Goal: Task Accomplishment & Management: Complete application form

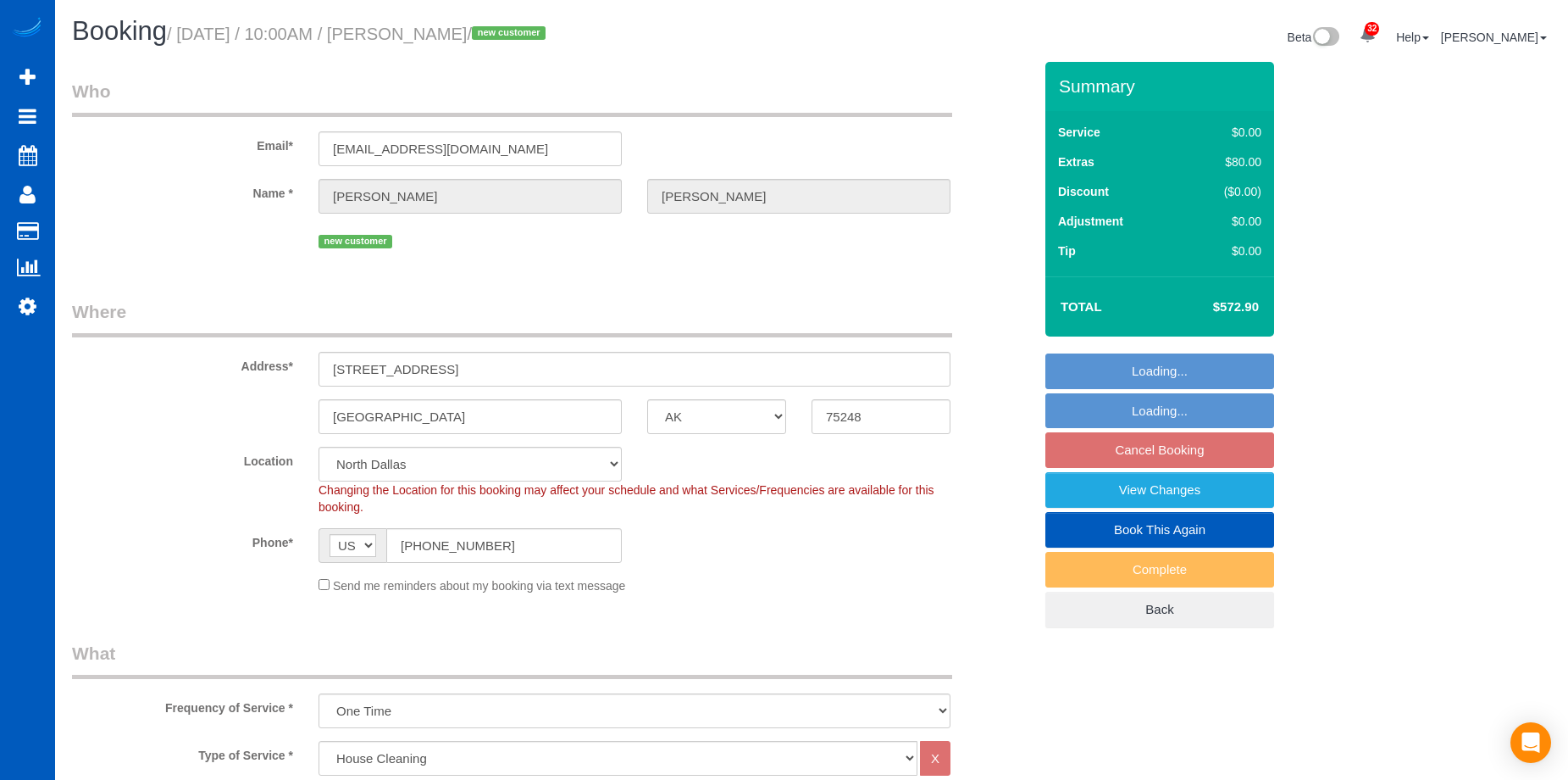
select select "[GEOGRAPHIC_DATA]"
select select "199"
select select "number:8"
select select "object:1052"
select select "3001"
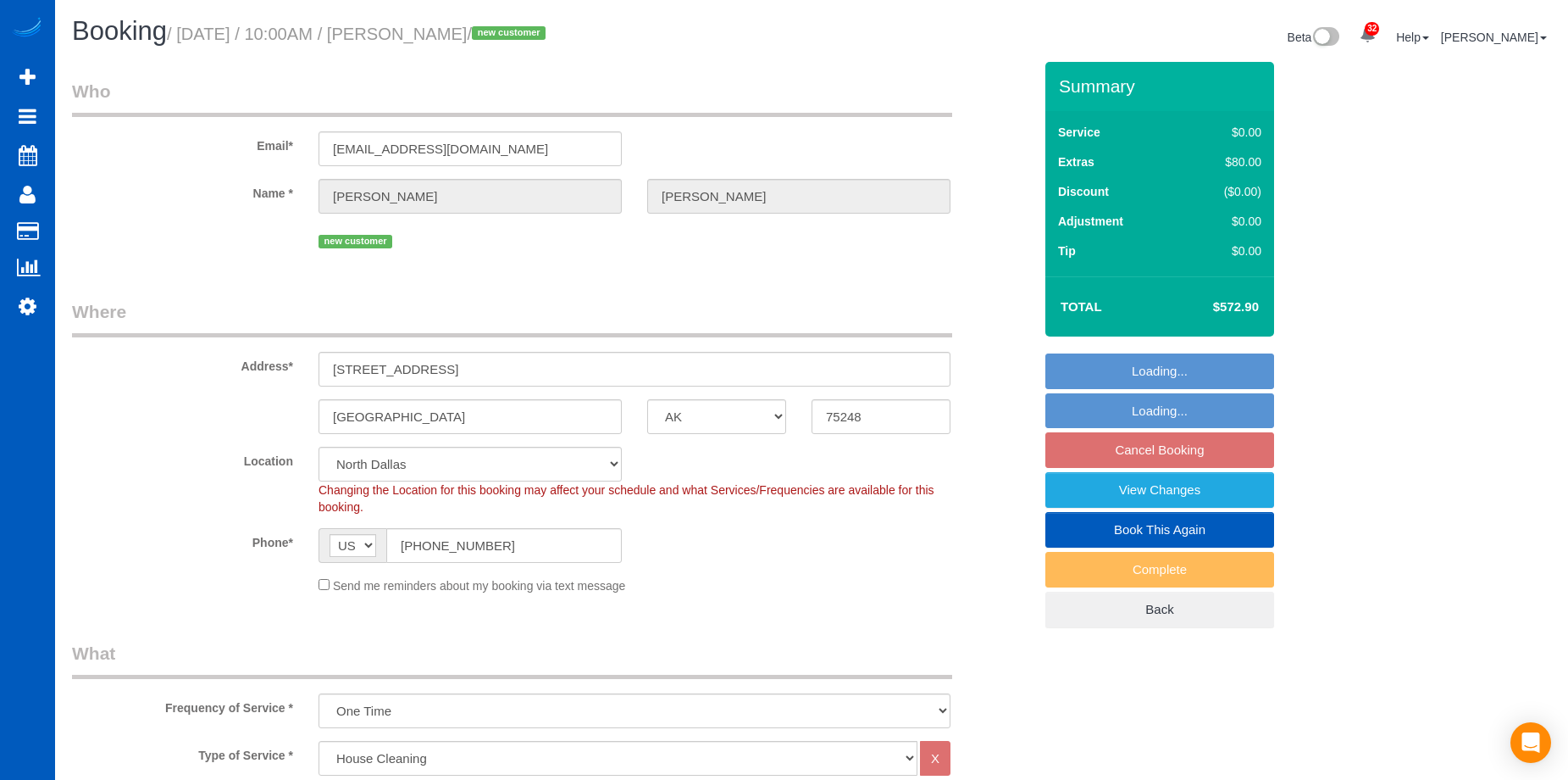
select select "5"
select select "3"
select select "spot1"
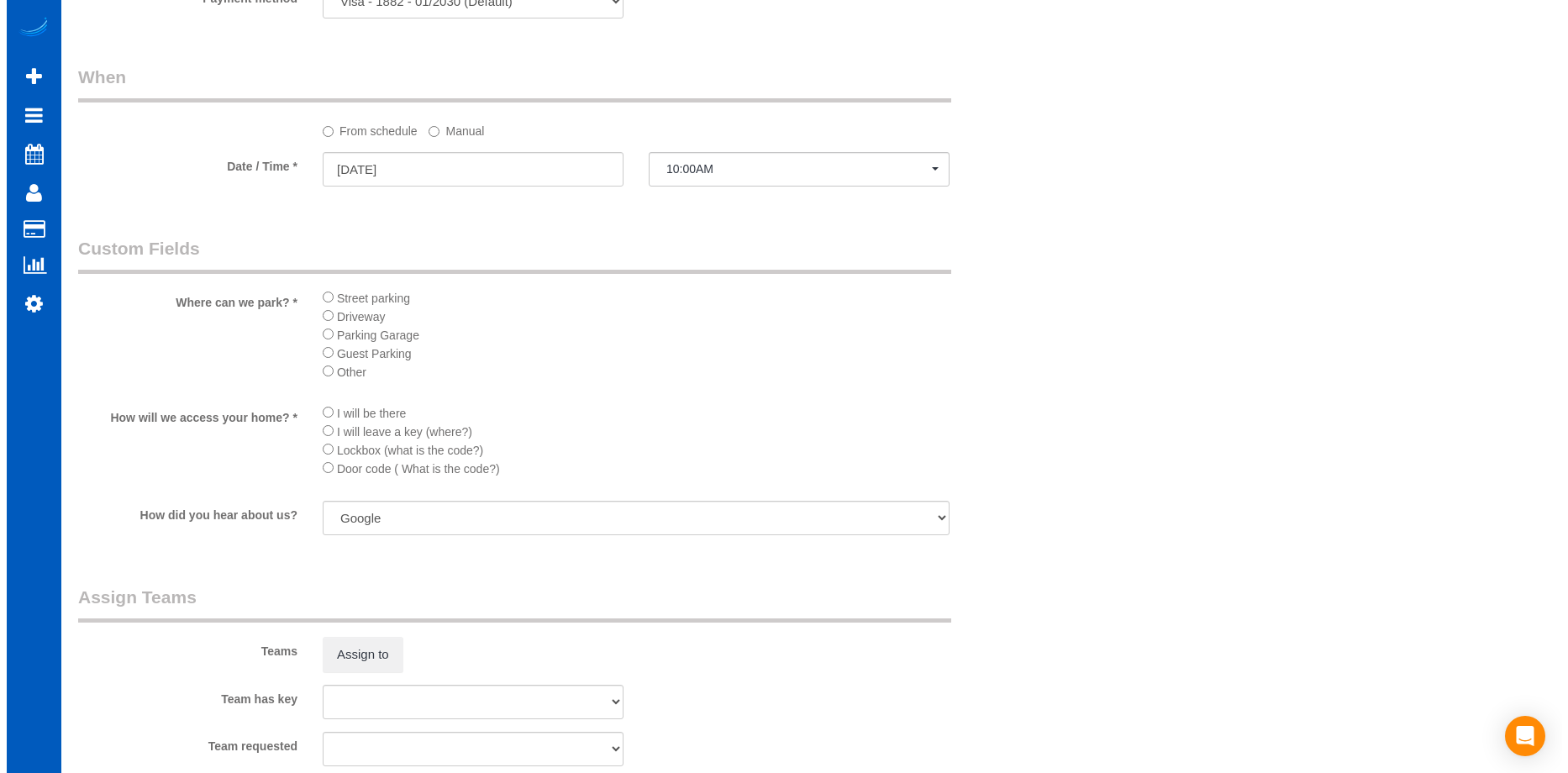
scroll to position [1848, 0]
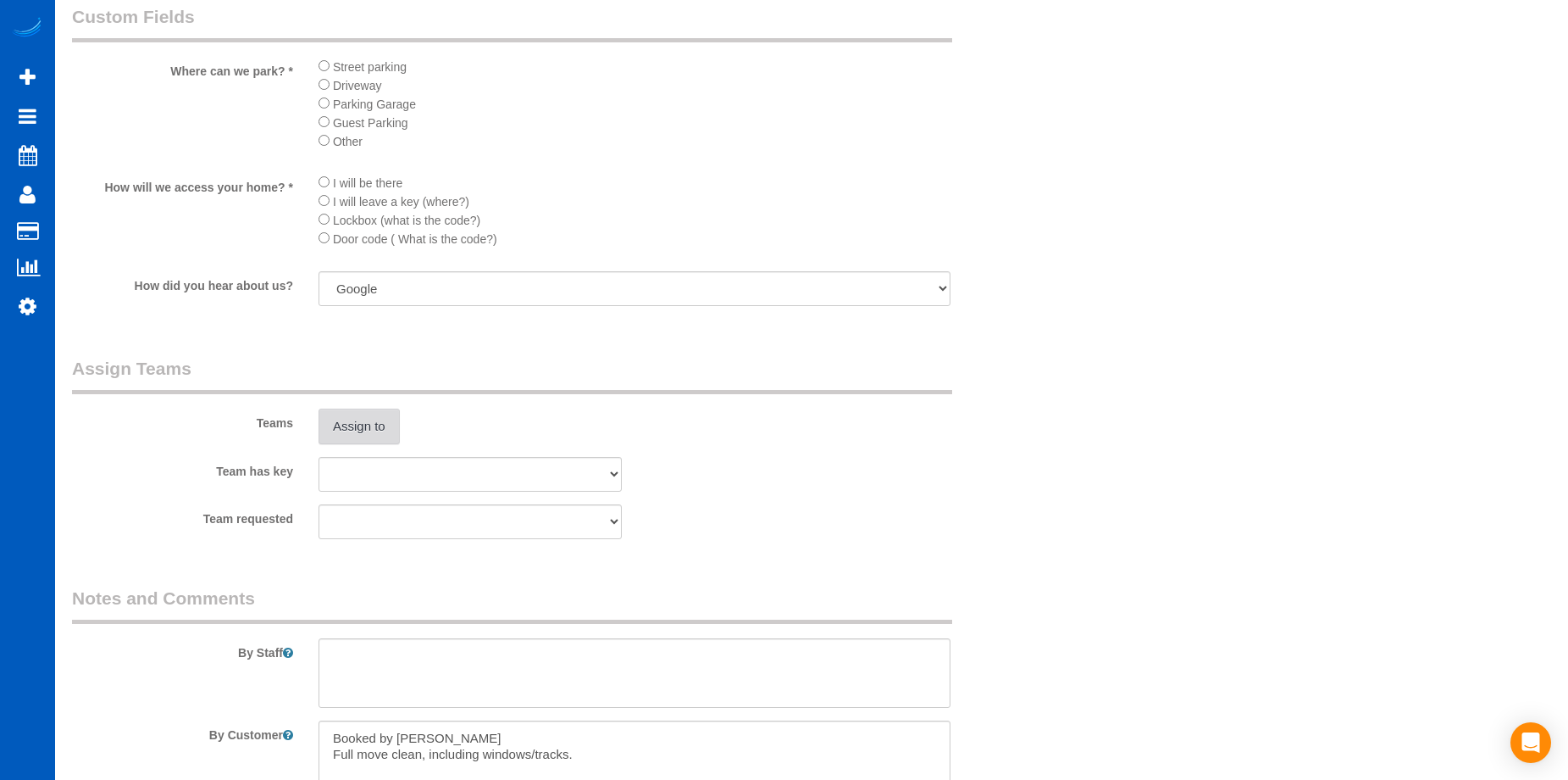
click at [388, 408] on button "Assign to" at bounding box center [359, 426] width 81 height 36
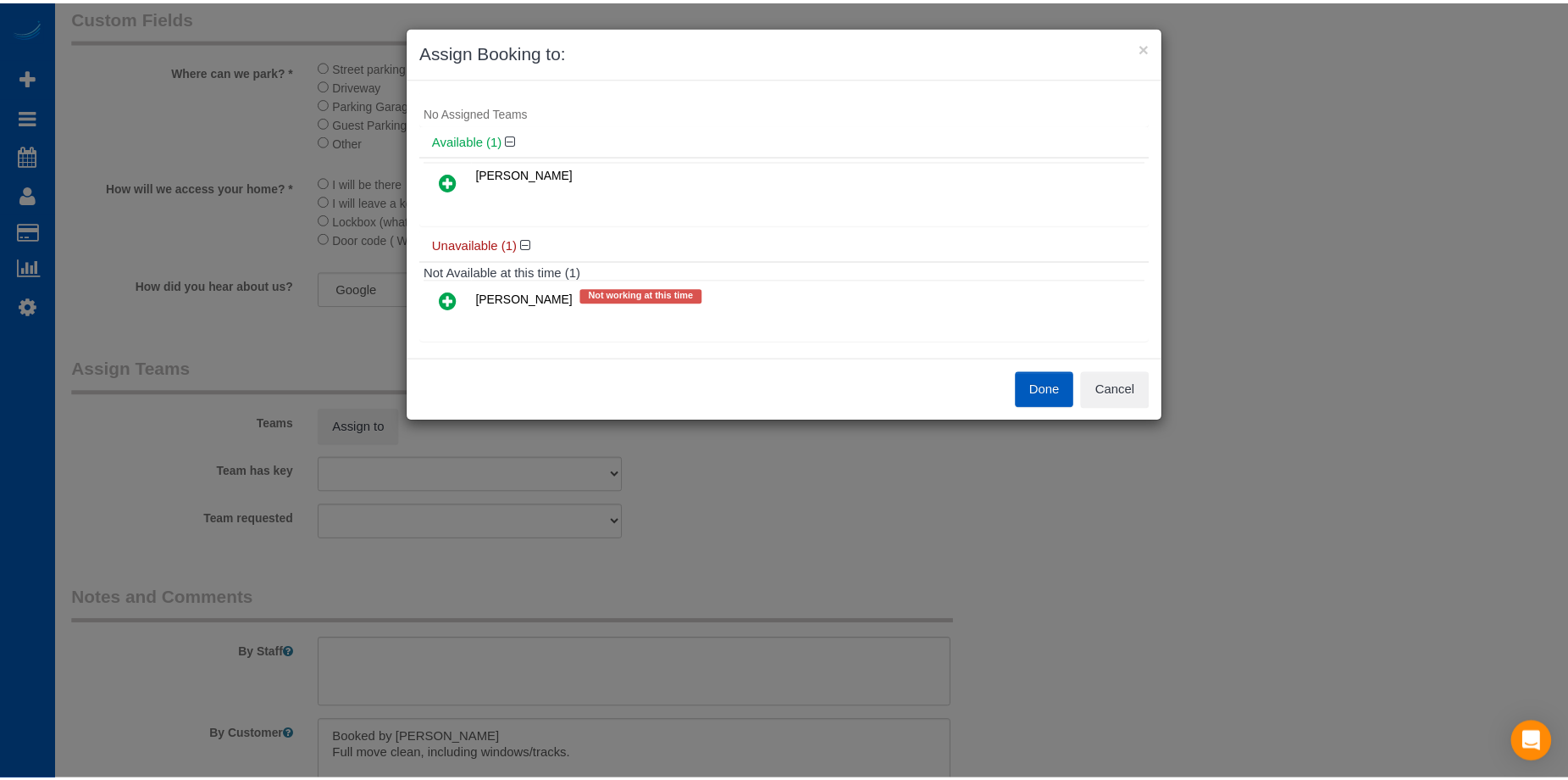
scroll to position [37, 0]
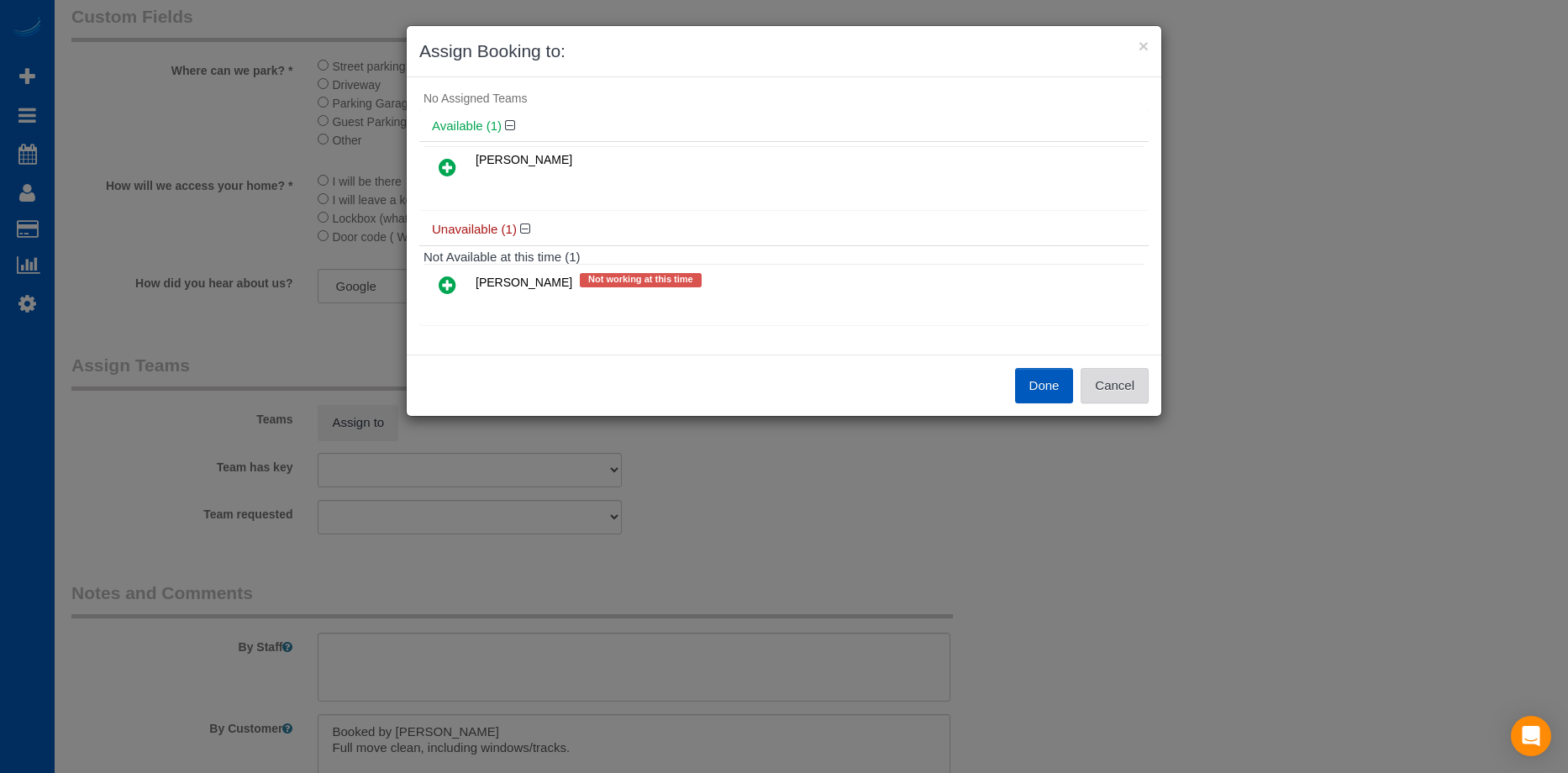
click at [1114, 381] on button "Cancel" at bounding box center [1114, 385] width 68 height 35
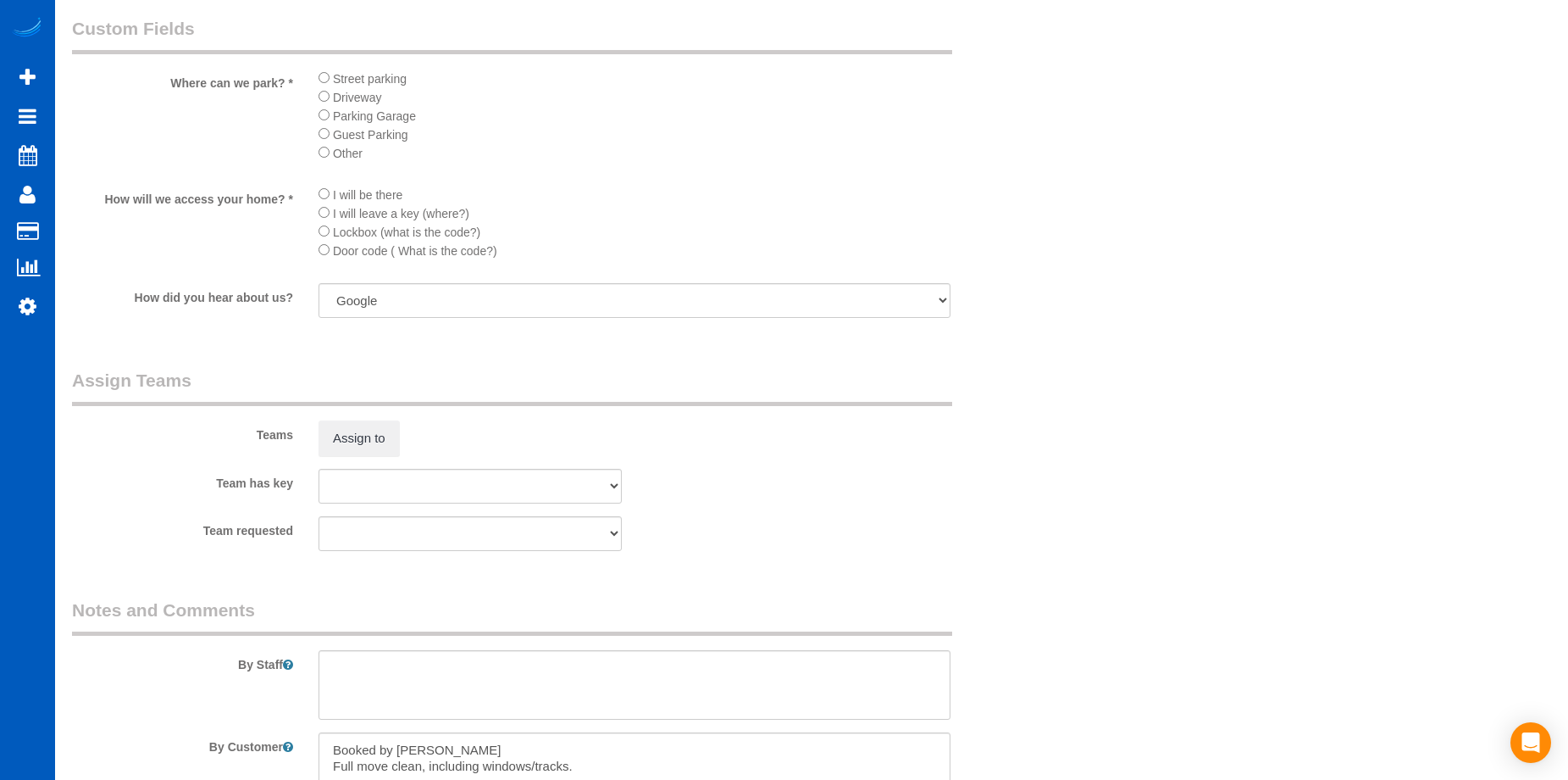
scroll to position [1865, 0]
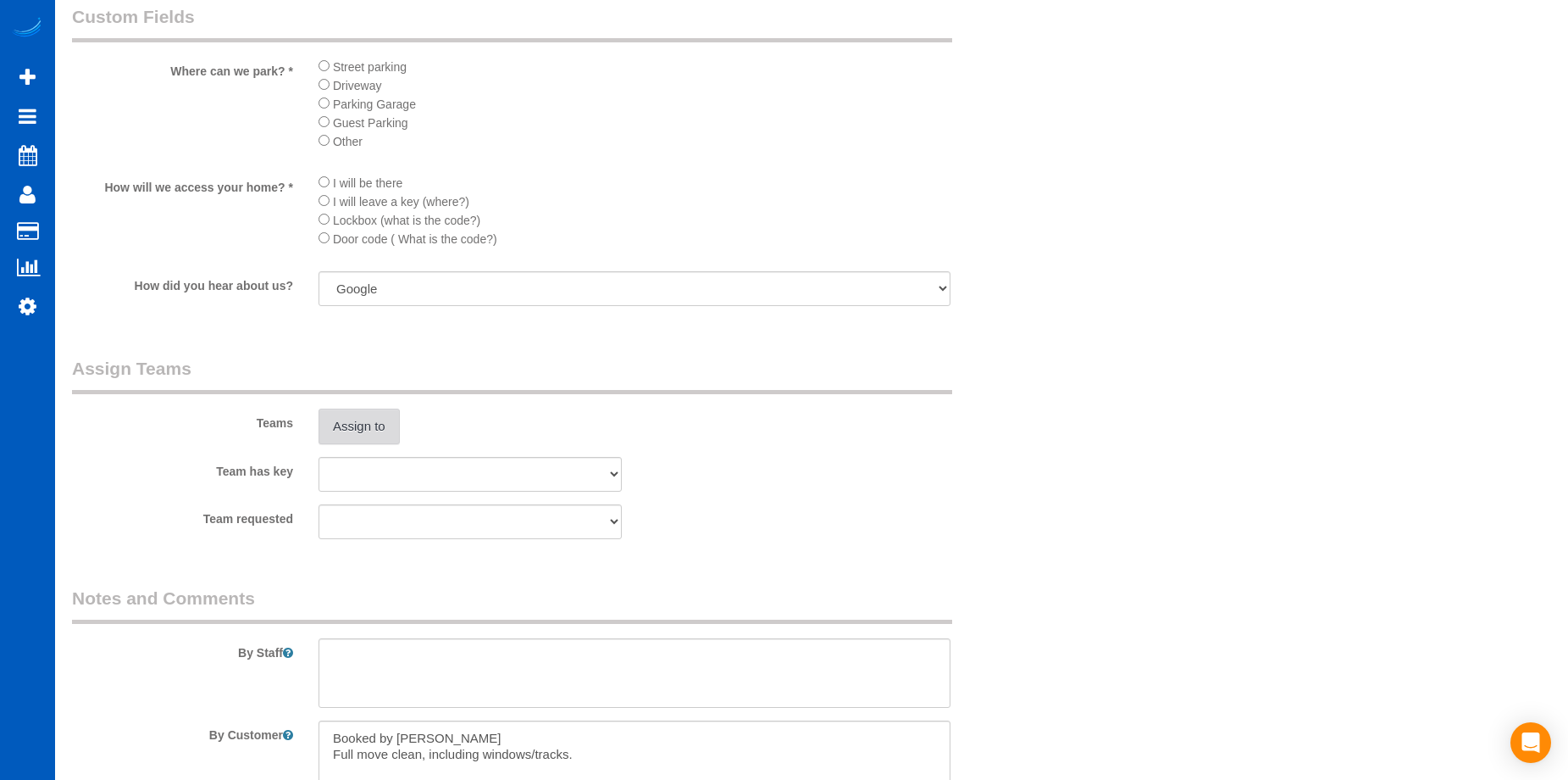
click at [388, 434] on button "Assign to" at bounding box center [359, 426] width 81 height 36
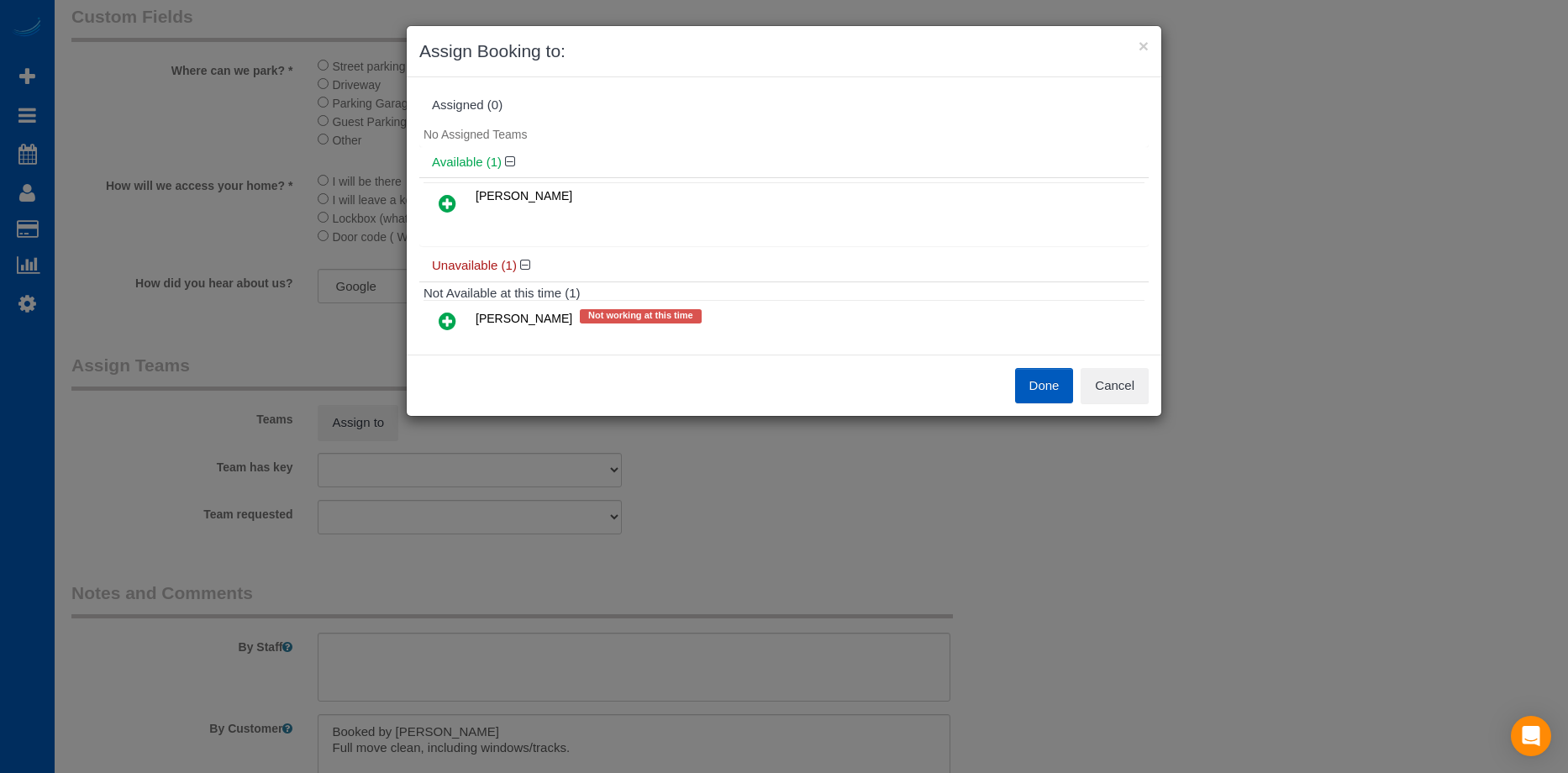
click at [454, 208] on icon at bounding box center [447, 203] width 18 height 20
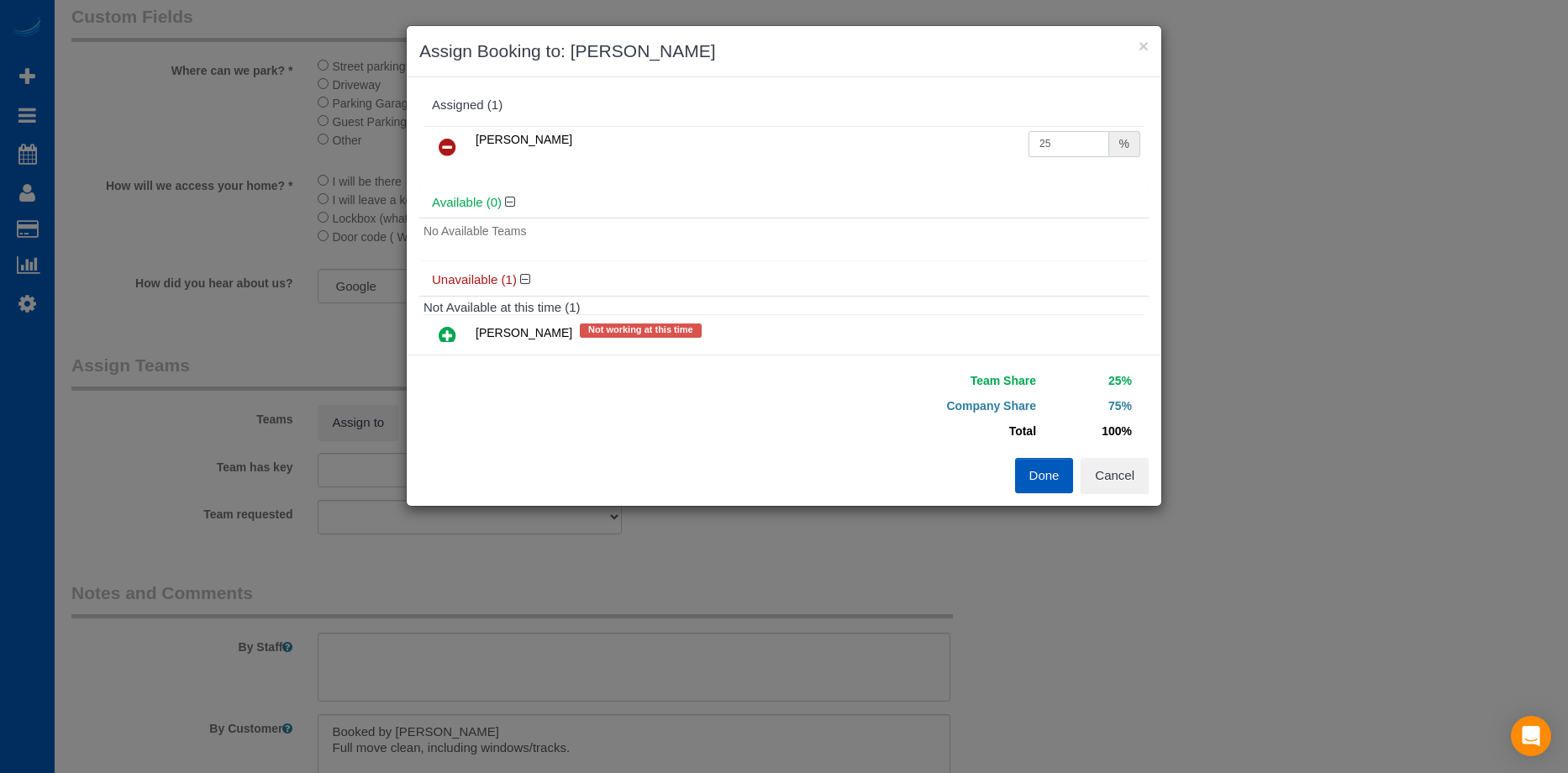
click at [1069, 145] on input "25" at bounding box center [1068, 143] width 81 height 26
drag, startPoint x: 1059, startPoint y: 142, endPoint x: 906, endPoint y: 144, distance: 153.0
click at [907, 148] on tr "[PERSON_NAME] 25 %" at bounding box center [784, 147] width 721 height 43
type input "50"
click at [1041, 477] on button "Done" at bounding box center [1044, 475] width 58 height 35
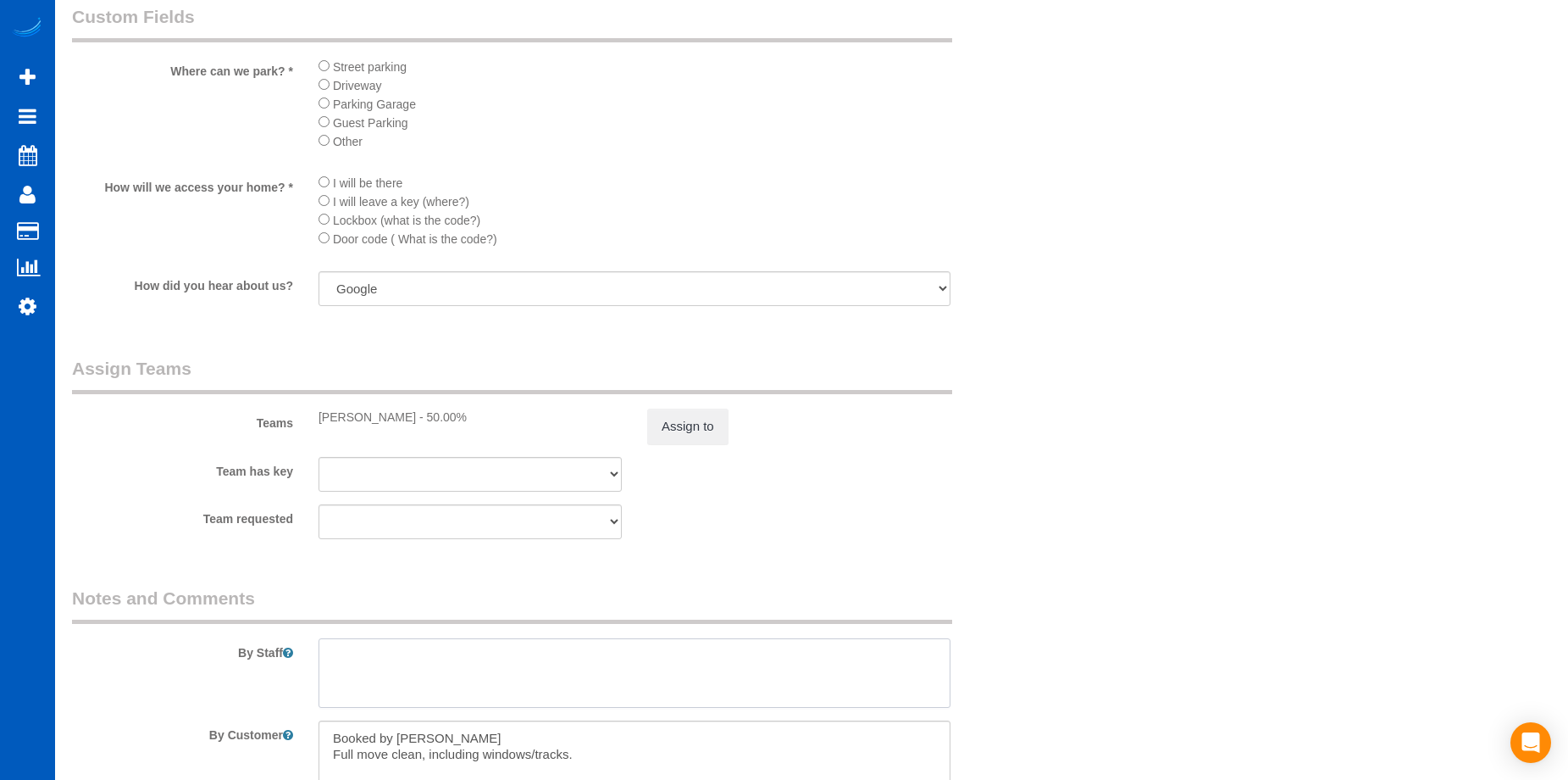
click at [633, 673] on textarea at bounding box center [635, 673] width 632 height 70
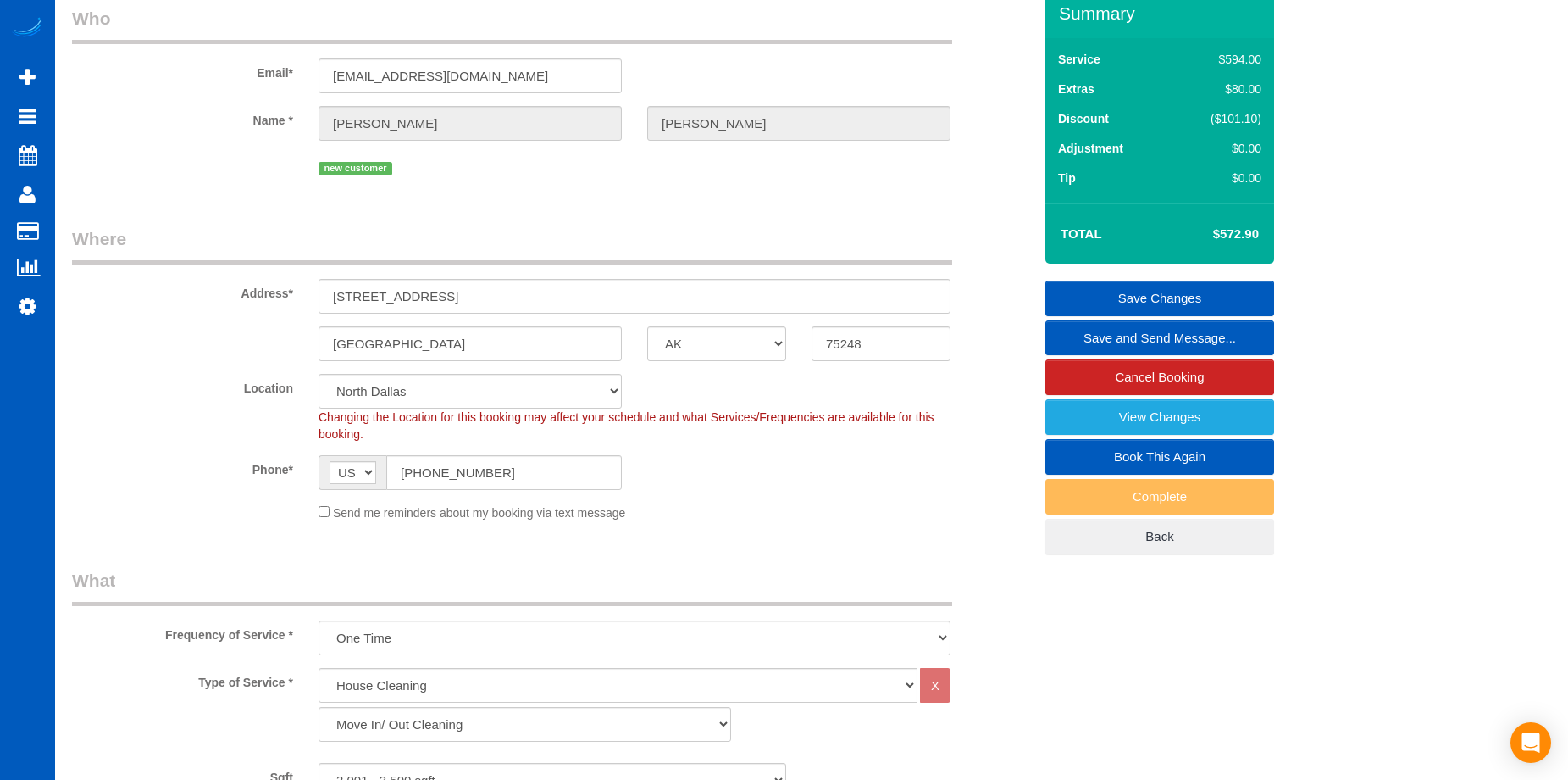
scroll to position [0, 0]
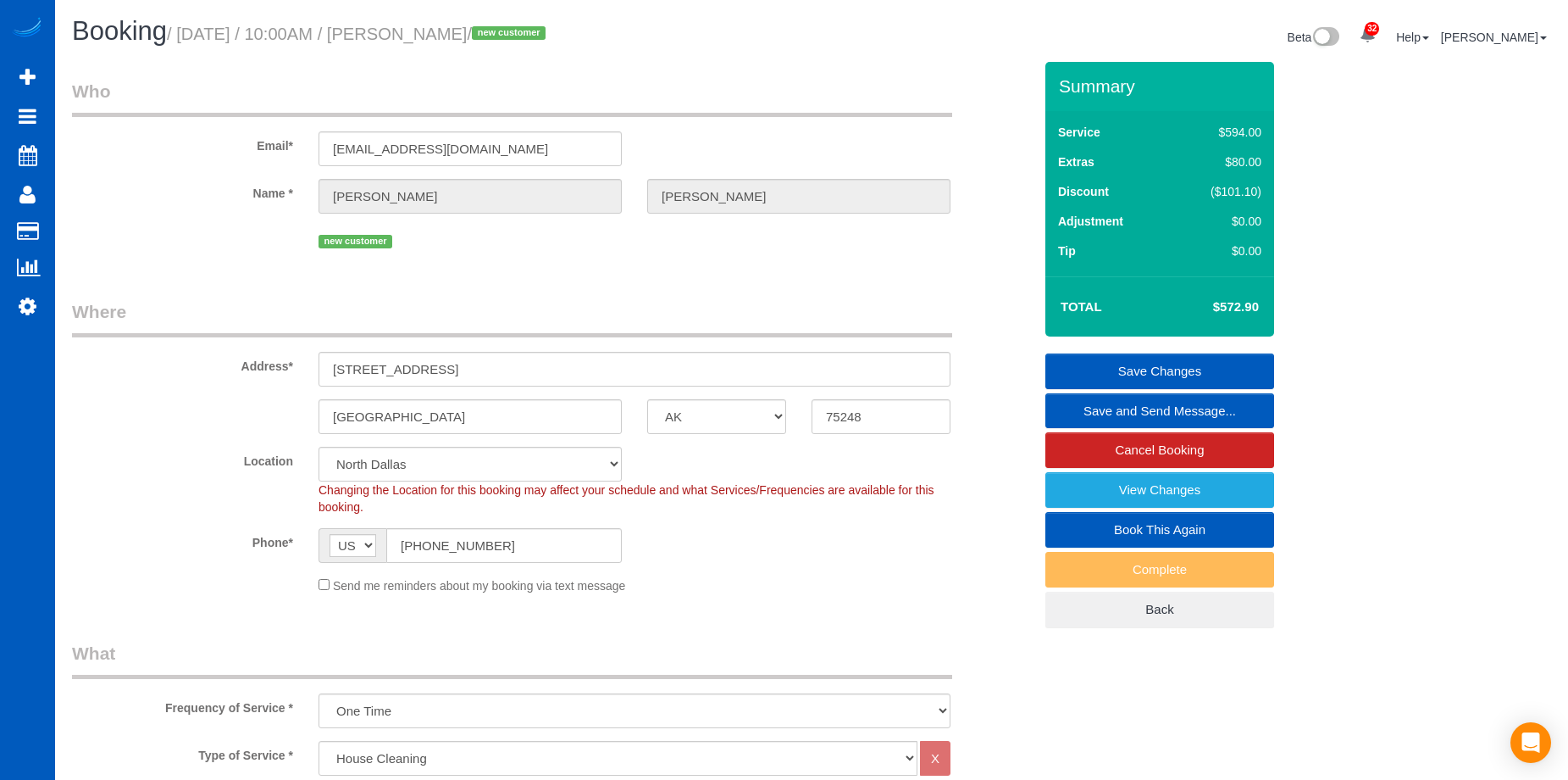
type textarea "Bring help. DO NOT COME ALONE."
click at [1107, 360] on link "Save Changes" at bounding box center [1159, 372] width 229 height 36
